Goal: Information Seeking & Learning: Learn about a topic

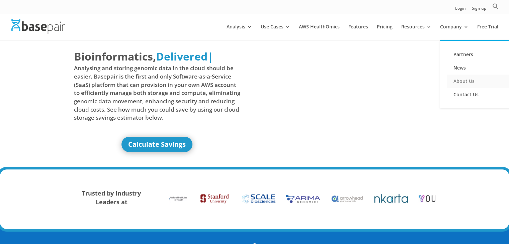
click at [475, 79] on link "About Us" at bounding box center [480, 81] width 67 height 13
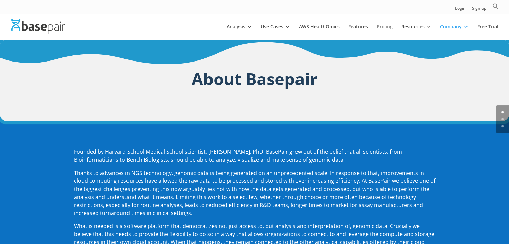
click at [383, 28] on link "Pricing" at bounding box center [385, 32] width 16 height 16
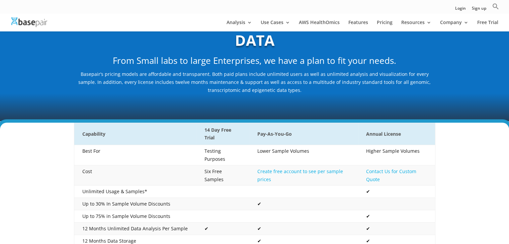
scroll to position [67, 0]
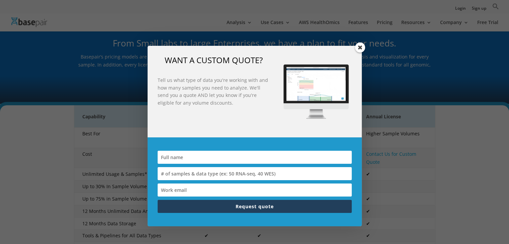
click at [356, 49] on span at bounding box center [360, 48] width 10 height 10
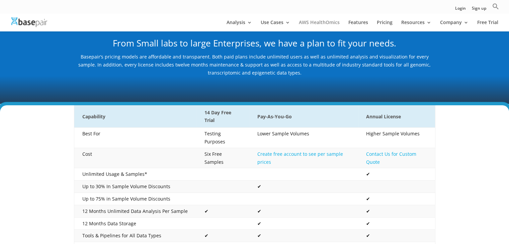
click at [322, 21] on link "AWS HealthOmics" at bounding box center [319, 25] width 41 height 11
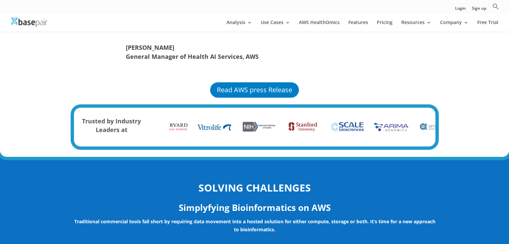
scroll to position [535, 0]
